Goal: Task Accomplishment & Management: Use online tool/utility

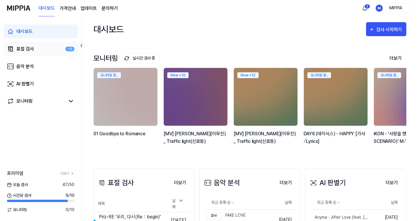
click at [34, 46] on link "표절 검사 +9" at bounding box center [40, 49] width 74 height 14
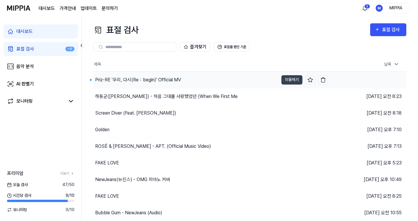
click at [194, 84] on div "Priz-RE '우리, 다시(Re：begin)' Official MV" at bounding box center [185, 80] width 185 height 16
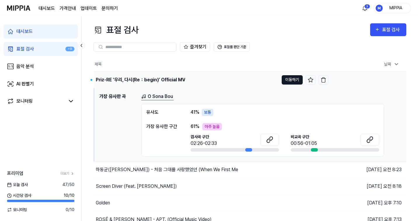
click at [294, 82] on button "이동하기" at bounding box center [291, 79] width 21 height 9
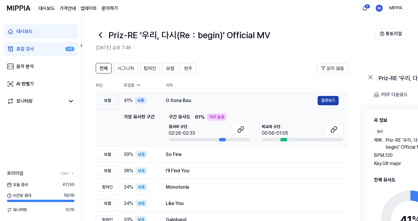
click at [330, 103] on button "결과보기" at bounding box center [327, 100] width 21 height 9
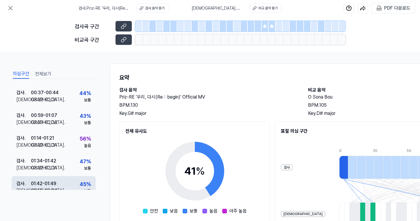
scroll to position [115, 0]
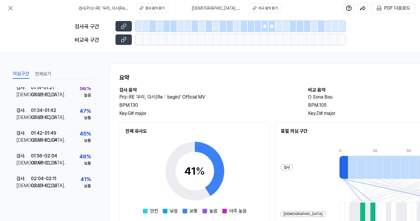
click at [264, 29] on div at bounding box center [265, 26] width 7 height 10
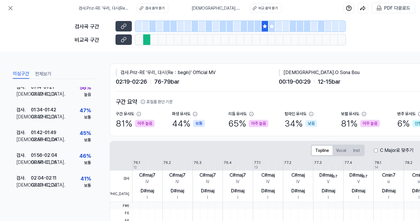
scroll to position [115, 0]
click at [270, 29] on div at bounding box center [272, 26] width 7 height 10
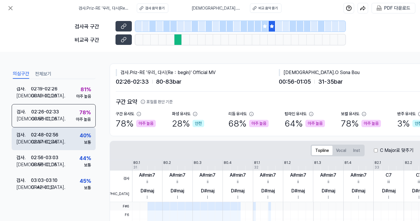
scroll to position [224, 0]
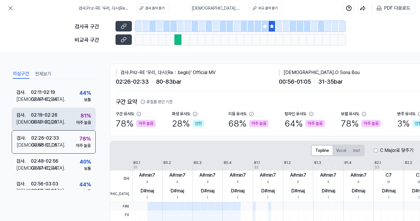
click at [66, 125] on div "검사 . 02:19 - 02:26 비교 . 00:19 - 00:29 81 % 아주 높음" at bounding box center [54, 119] width 84 height 23
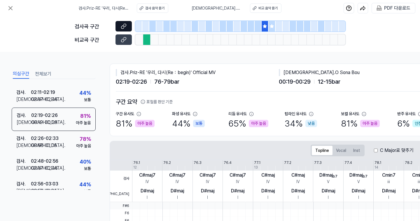
click at [127, 26] on button at bounding box center [123, 26] width 16 height 10
click at [126, 39] on icon at bounding box center [124, 38] width 3 height 3
click at [15, 8] on button at bounding box center [11, 8] width 12 height 12
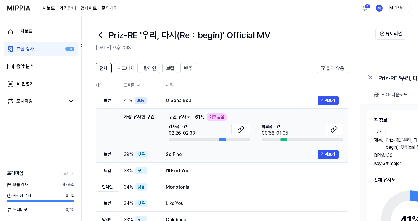
click at [212, 151] on div "So Fine" at bounding box center [242, 154] width 152 height 7
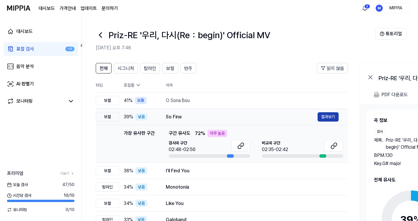
click at [328, 115] on button "결과보기" at bounding box center [327, 116] width 21 height 9
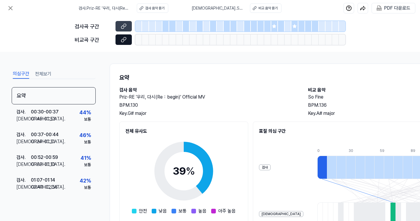
click at [120, 37] on button at bounding box center [123, 39] width 16 height 10
drag, startPoint x: 272, startPoint y: 27, endPoint x: 269, endPoint y: 29, distance: 4.6
click at [272, 27] on icon at bounding box center [274, 26] width 5 height 5
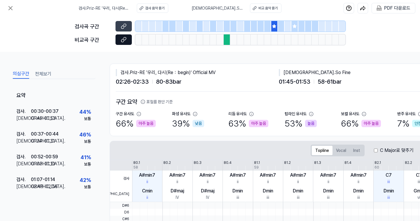
click at [122, 41] on icon at bounding box center [124, 40] width 6 height 6
click at [124, 27] on icon at bounding box center [124, 26] width 6 height 6
click at [294, 28] on icon at bounding box center [294, 26] width 5 height 5
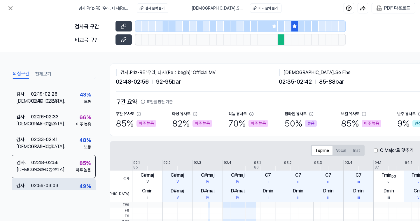
scroll to position [304, 0]
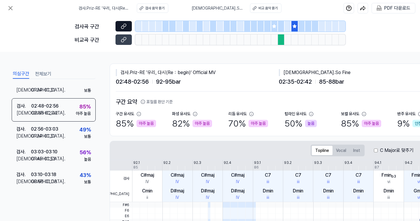
click at [128, 26] on button at bounding box center [123, 26] width 16 height 10
click at [123, 41] on icon at bounding box center [124, 40] width 6 height 6
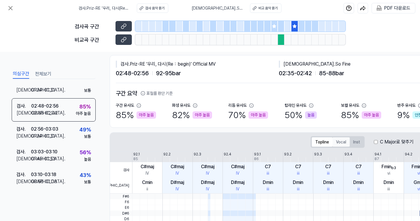
scroll to position [12, 0]
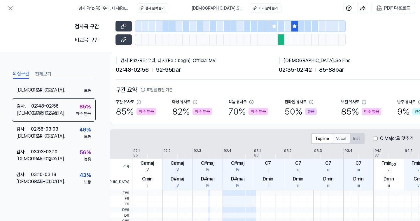
click at [340, 139] on button "Vocal" at bounding box center [340, 138] width 17 height 9
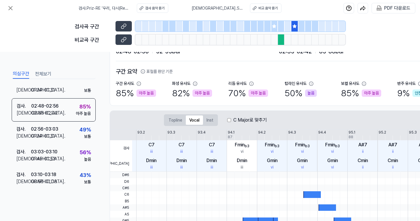
scroll to position [0, 154]
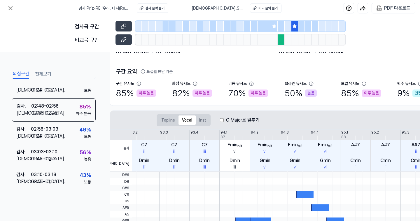
click at [228, 122] on label "C Major로 맞추기" at bounding box center [243, 120] width 34 height 7
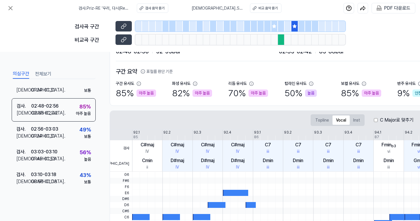
scroll to position [0, 10]
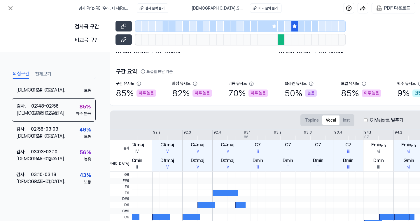
click at [368, 119] on div "C Major로 맞추기" at bounding box center [384, 120] width 40 height 7
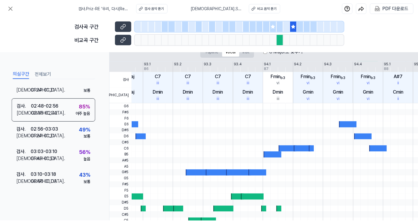
scroll to position [0, 154]
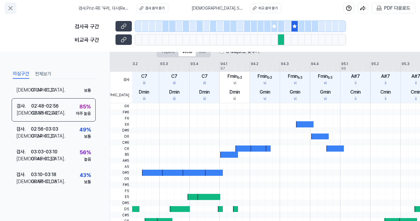
click at [10, 8] on icon at bounding box center [10, 7] width 3 height 3
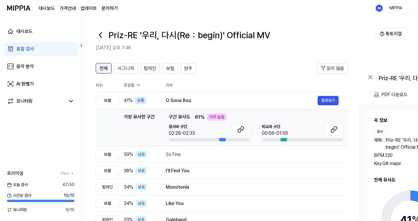
click at [107, 69] on span "전체" at bounding box center [103, 68] width 8 height 7
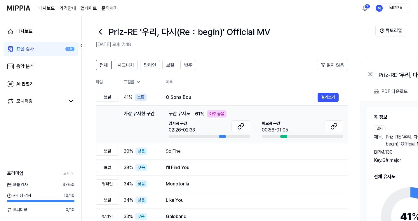
scroll to position [8, 0]
